Goal: Task Accomplishment & Management: Use online tool/utility

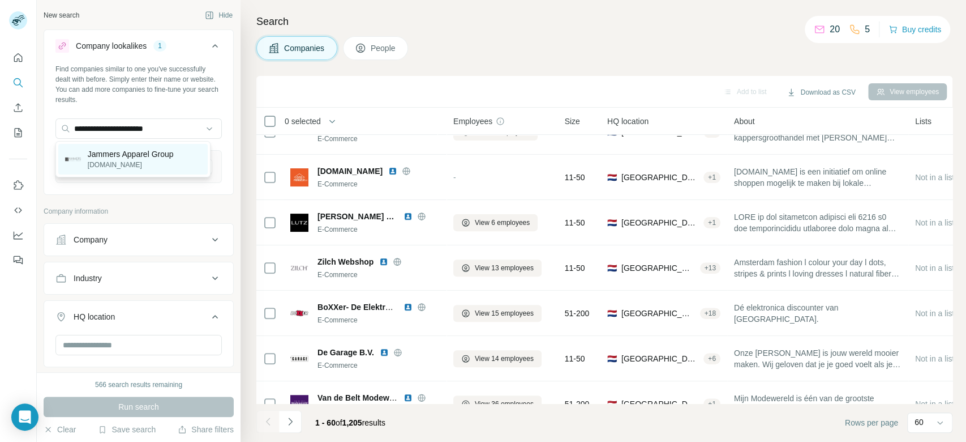
type input "**********"
click at [127, 159] on p "Jammers Apparel Group" at bounding box center [131, 153] width 86 height 11
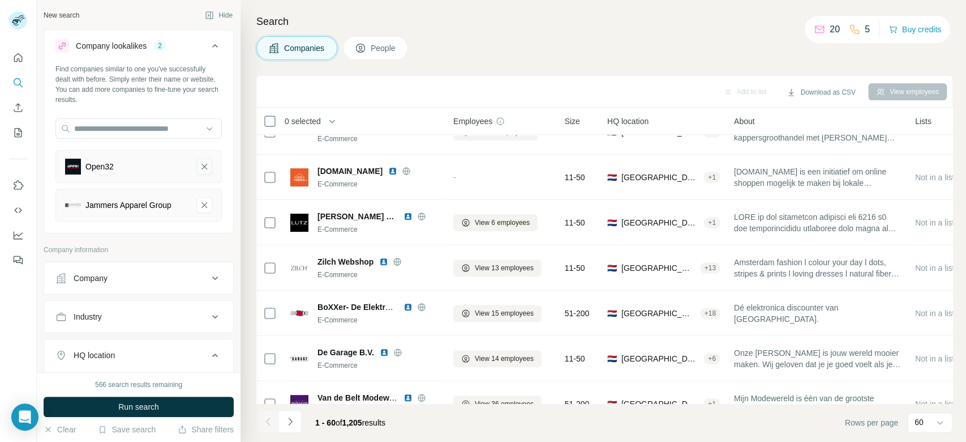
click at [199, 170] on icon "Open32-remove-button" at bounding box center [204, 166] width 10 height 11
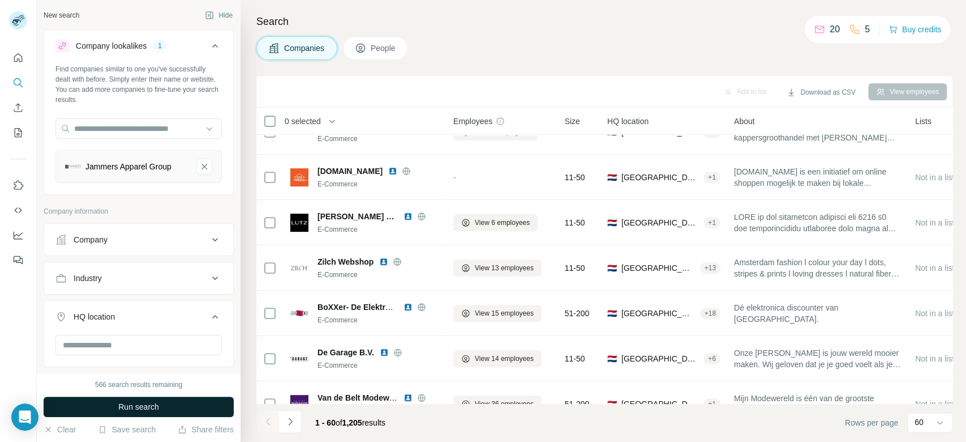
click at [198, 405] on button "Run search" at bounding box center [139, 406] width 190 height 20
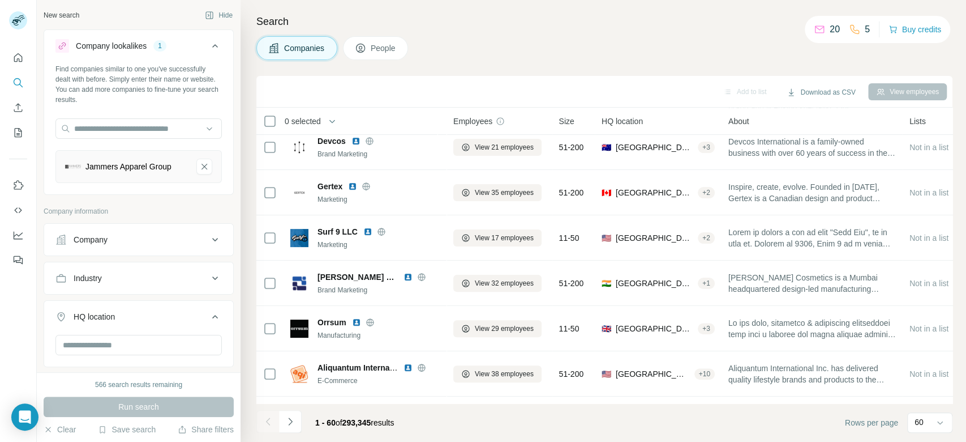
scroll to position [252, 0]
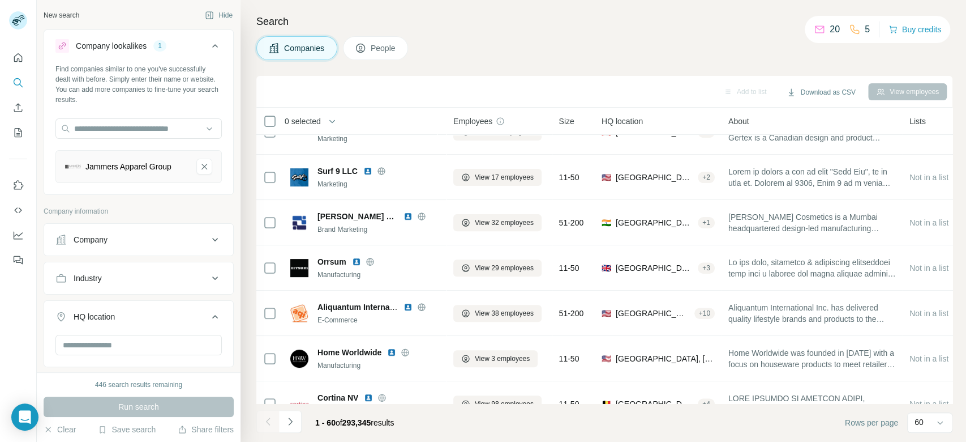
click at [208, 318] on icon at bounding box center [215, 317] width 14 height 14
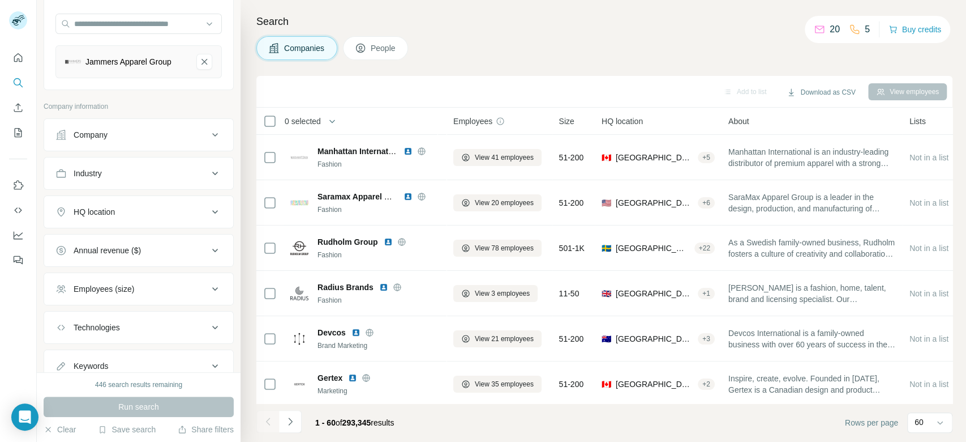
scroll to position [108, 0]
click at [168, 284] on div "Employees (size)" at bounding box center [131, 285] width 153 height 11
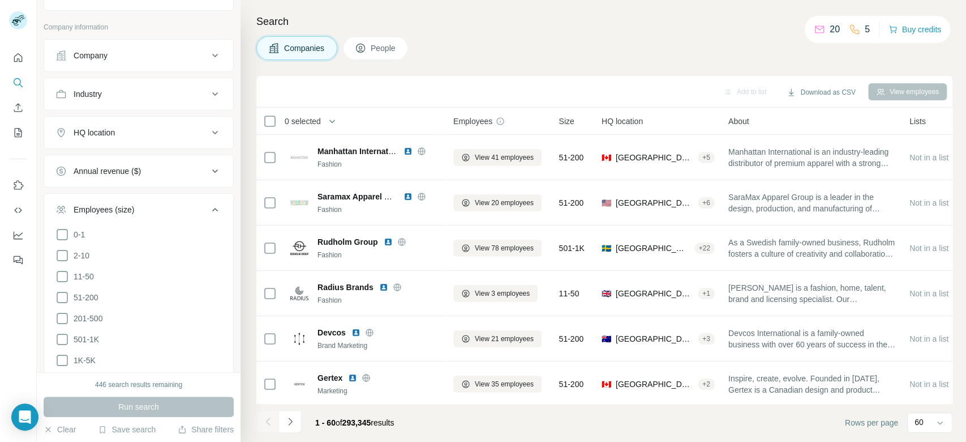
scroll to position [186, 0]
click at [87, 297] on span "51-200" at bounding box center [83, 295] width 29 height 11
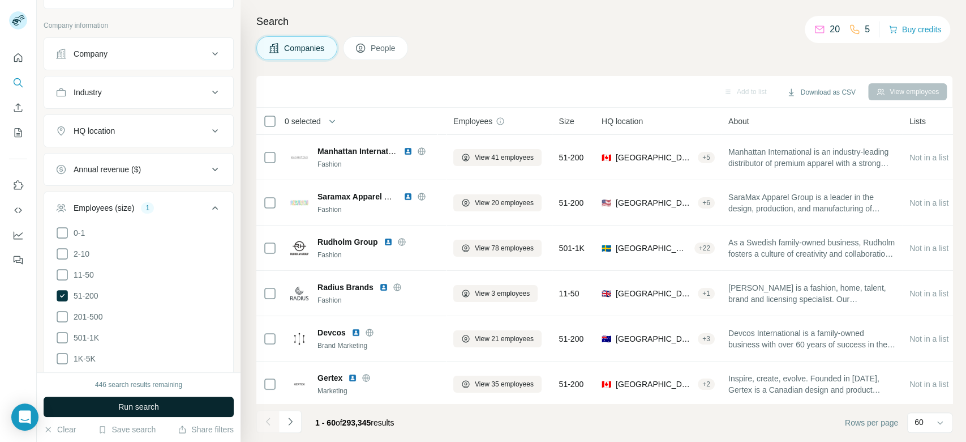
click at [180, 405] on button "Run search" at bounding box center [139, 406] width 190 height 20
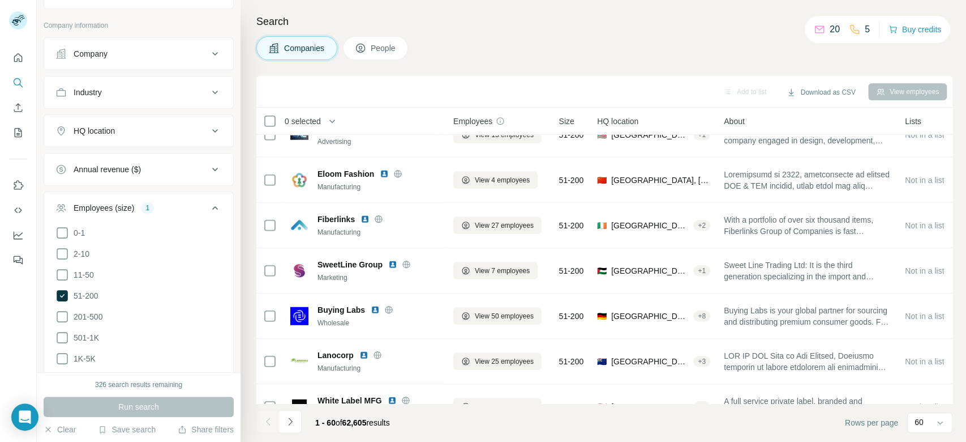
scroll to position [2070, 0]
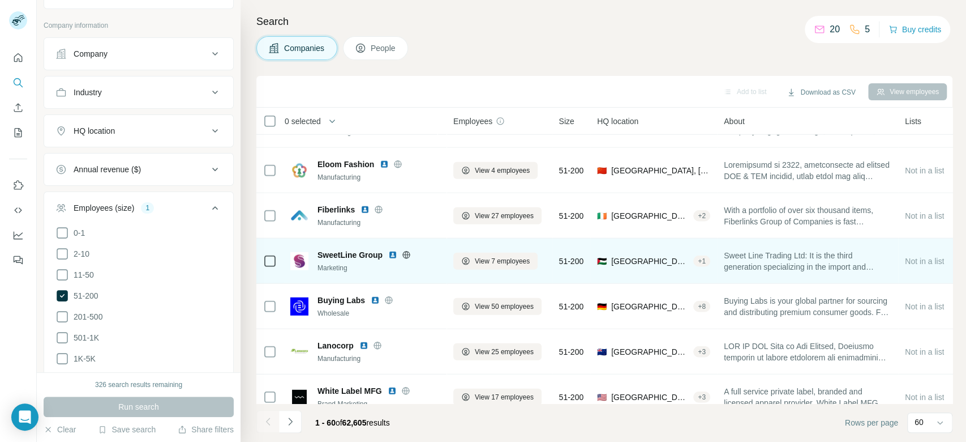
click at [404, 255] on icon at bounding box center [406, 254] width 9 height 9
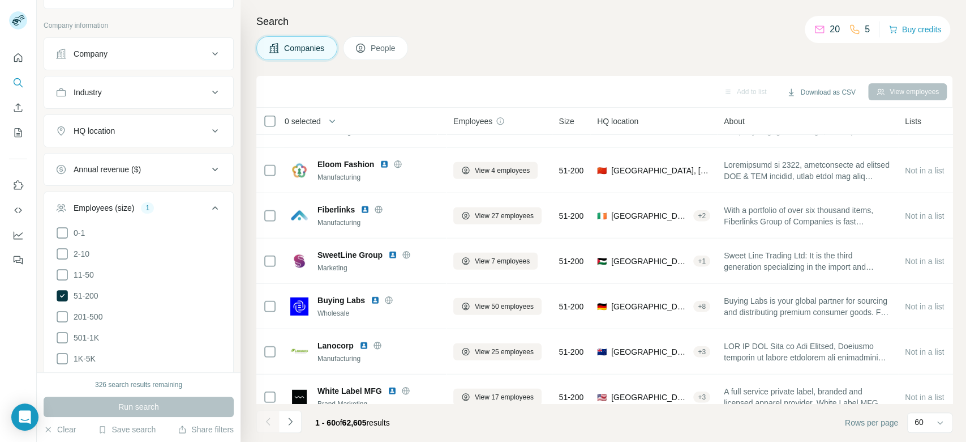
scroll to position [965, 0]
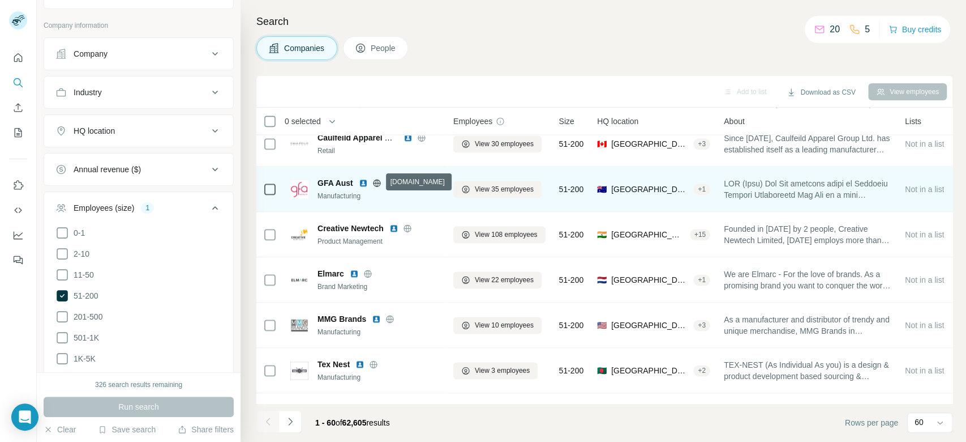
click at [379, 182] on icon at bounding box center [376, 182] width 7 height 1
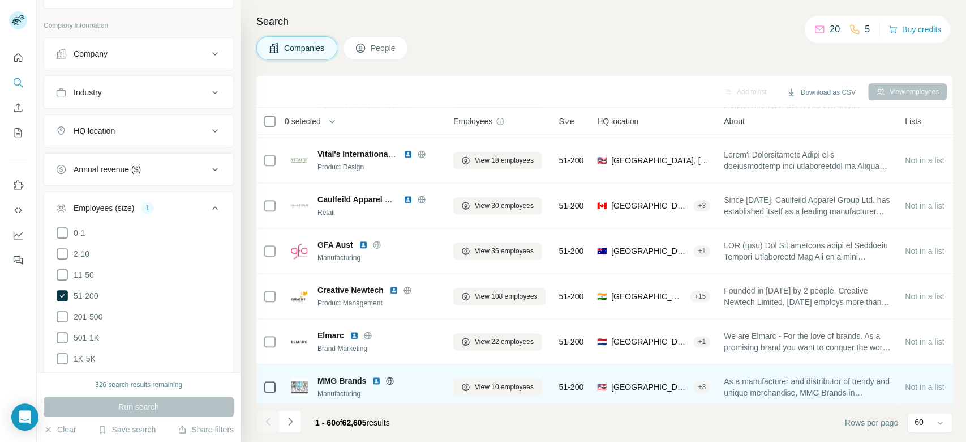
scroll to position [889, 0]
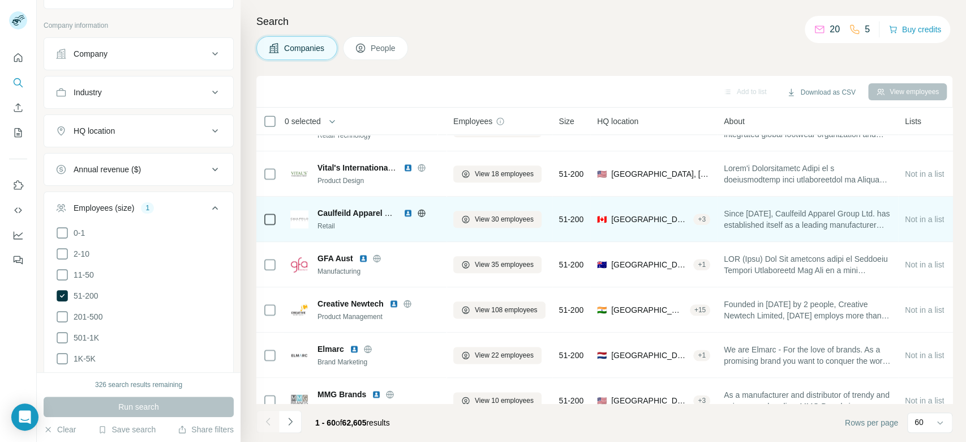
click at [422, 214] on icon at bounding box center [421, 212] width 3 height 7
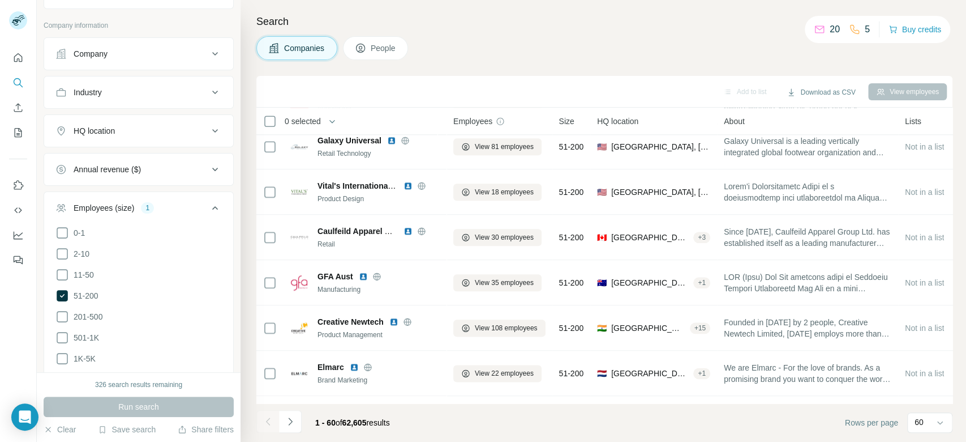
scroll to position [861, 0]
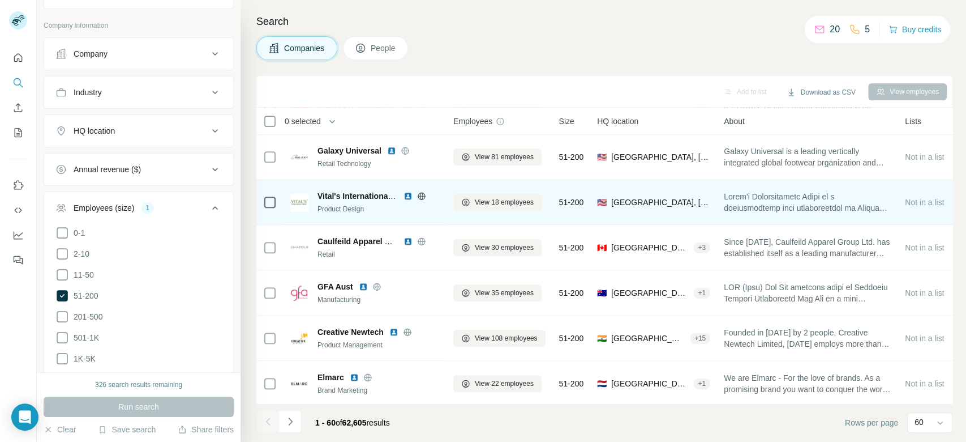
click at [421, 195] on icon at bounding box center [421, 195] width 3 height 7
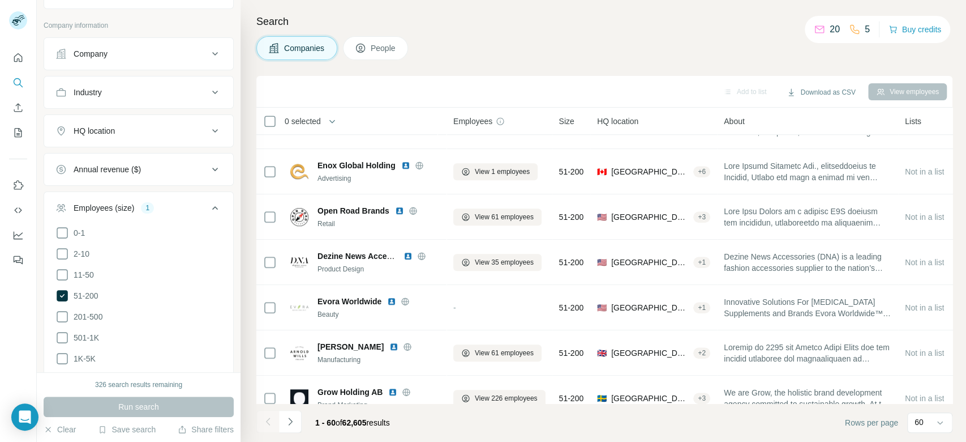
scroll to position [494, 0]
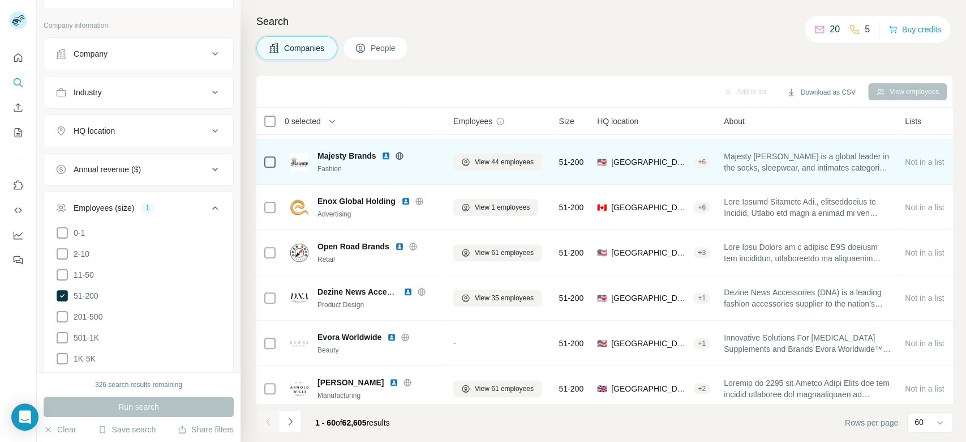
click at [400, 155] on icon at bounding box center [399, 155] width 9 height 9
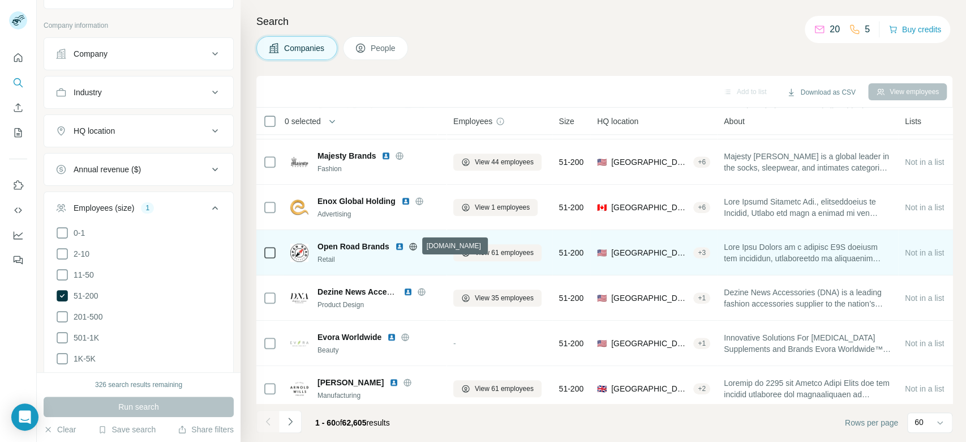
click at [414, 249] on icon at bounding box center [412, 245] width 7 height 7
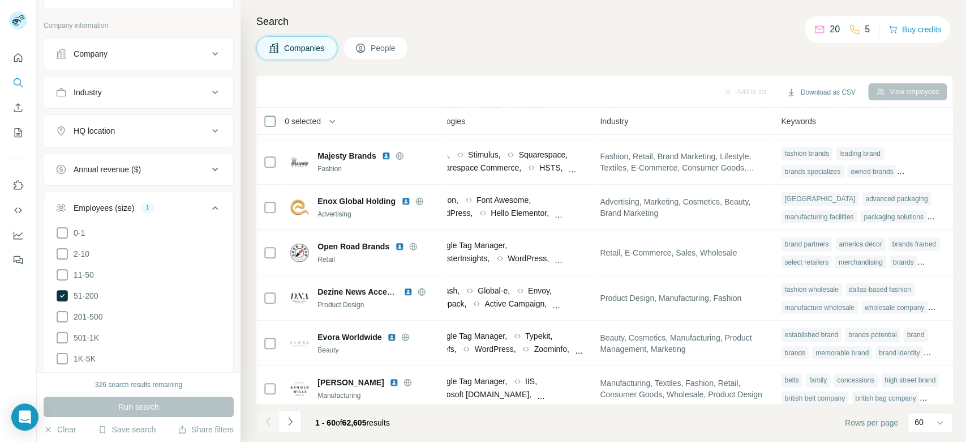
scroll to position [494, 673]
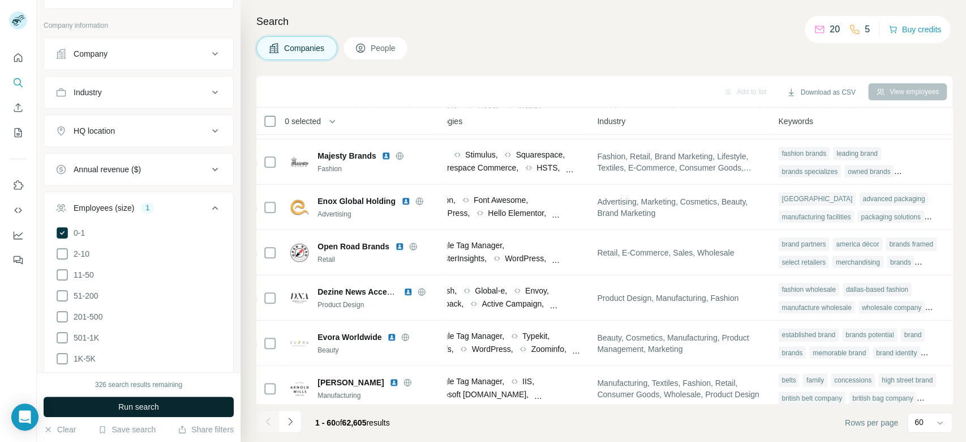
click at [156, 413] on button "Run search" at bounding box center [139, 406] width 190 height 20
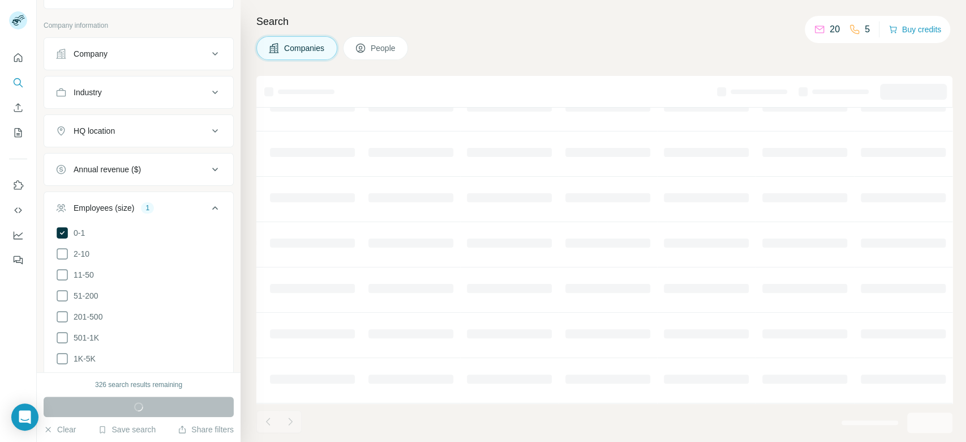
scroll to position [191, 388]
click at [164, 126] on div "HQ location" at bounding box center [131, 130] width 153 height 11
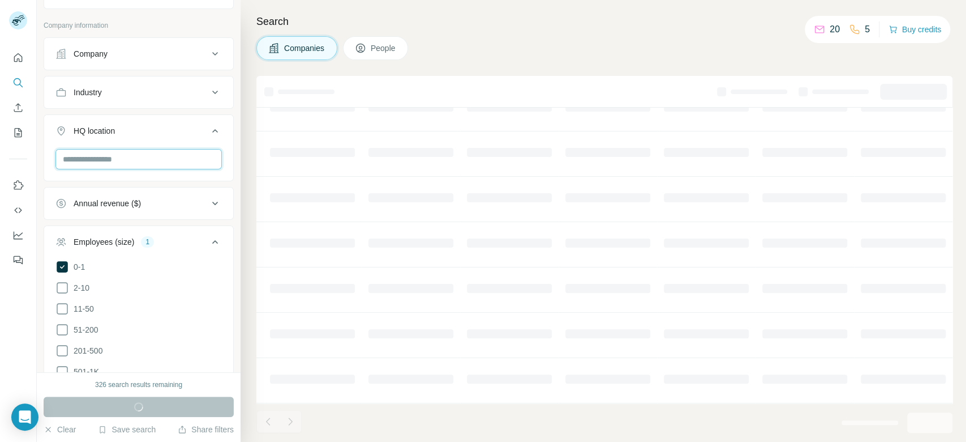
click at [144, 162] on input "text" at bounding box center [138, 159] width 166 height 20
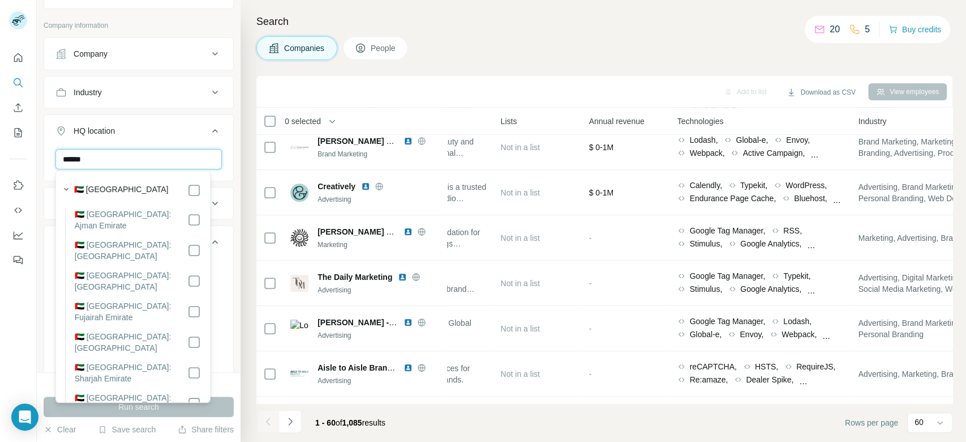
scroll to position [494, 388]
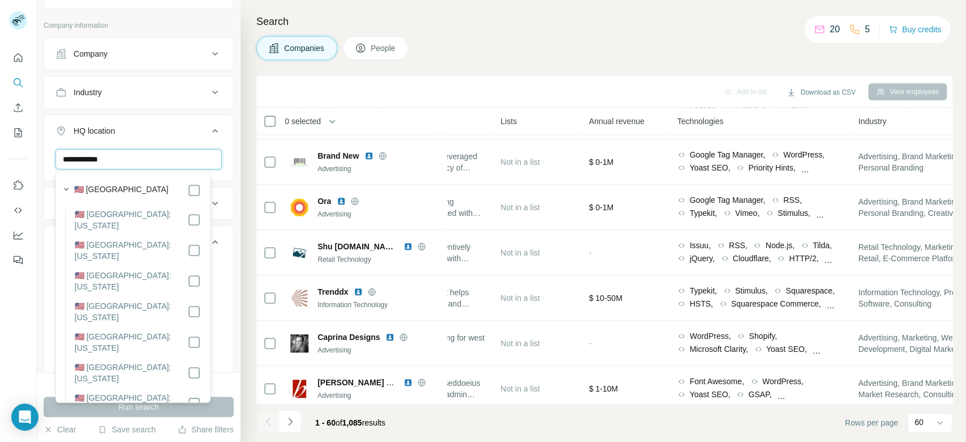
type input "**********"
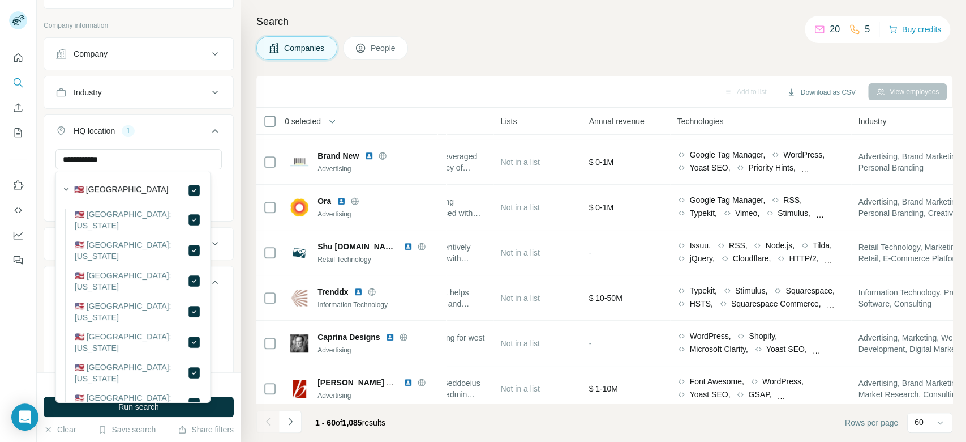
click at [224, 408] on button "Run search" at bounding box center [139, 406] width 190 height 20
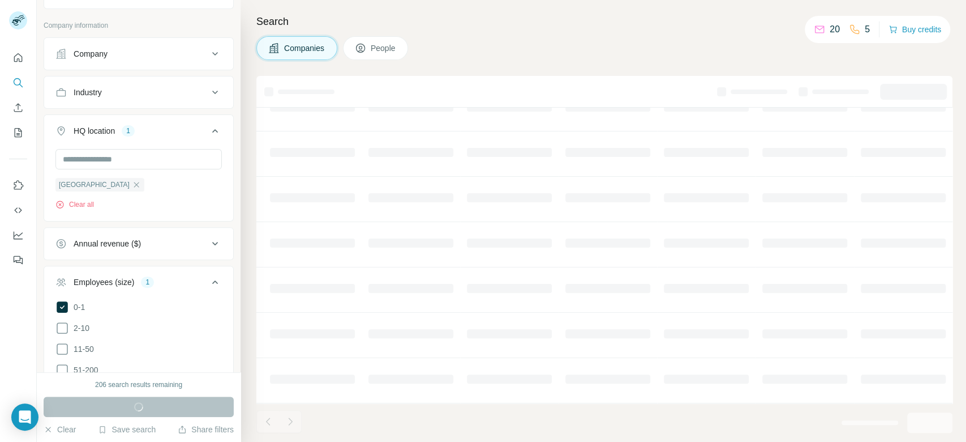
scroll to position [191, 388]
click at [212, 129] on icon at bounding box center [215, 130] width 6 height 3
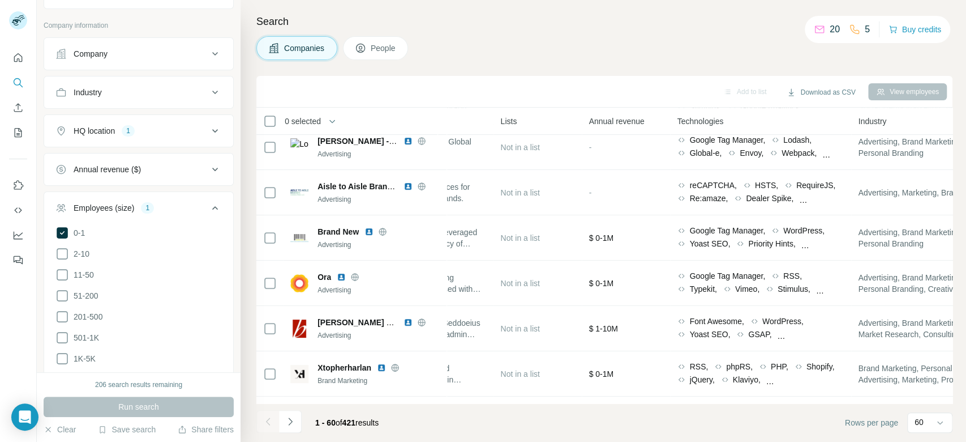
scroll to position [494, 388]
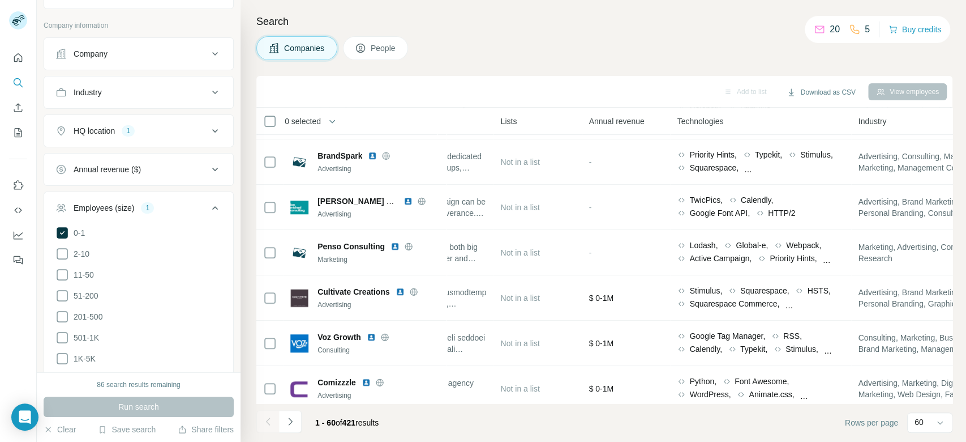
click at [208, 206] on icon at bounding box center [215, 208] width 14 height 14
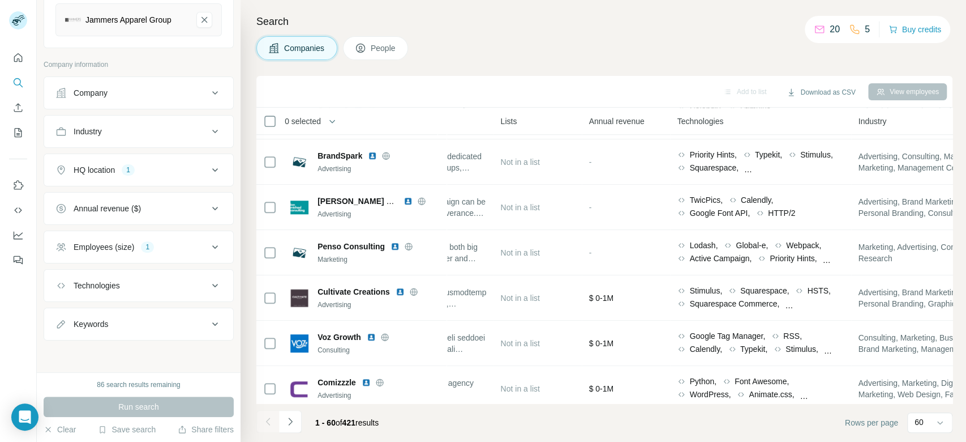
scroll to position [145, 0]
click at [208, 254] on icon at bounding box center [215, 249] width 14 height 14
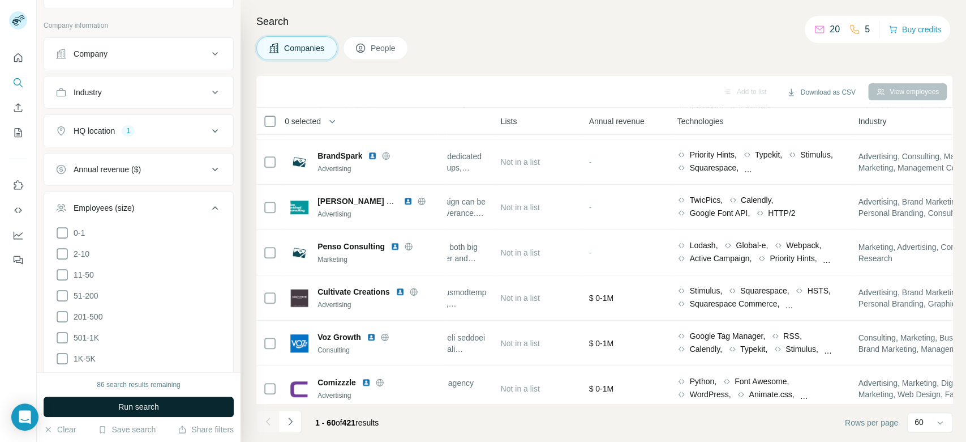
click at [178, 405] on button "Run search" at bounding box center [139, 406] width 190 height 20
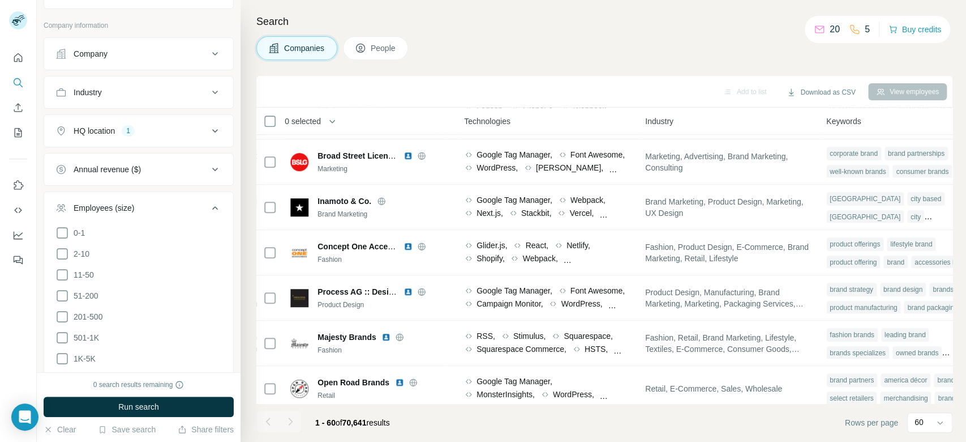
scroll to position [494, 631]
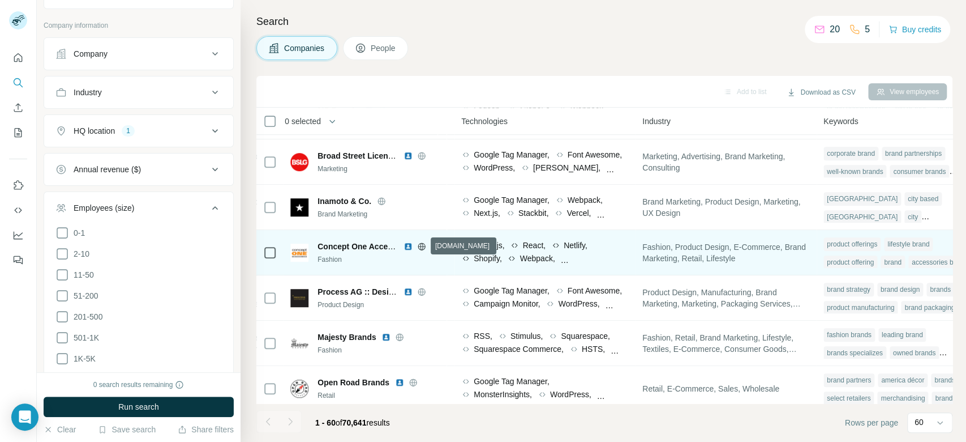
click at [422, 247] on icon at bounding box center [421, 246] width 9 height 9
